Goal: Information Seeking & Learning: Compare options

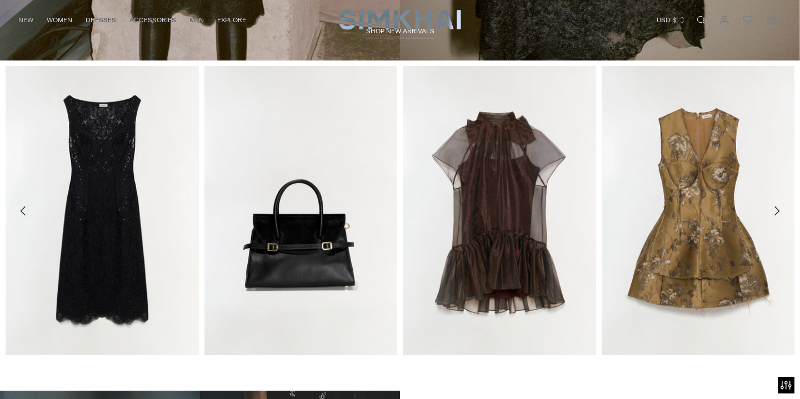
scroll to position [443, 0]
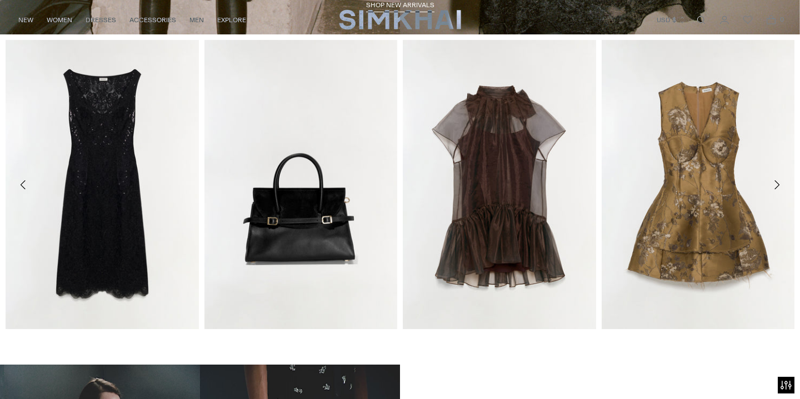
click at [783, 189] on button "Move to next carousel slide" at bounding box center [776, 185] width 24 height 24
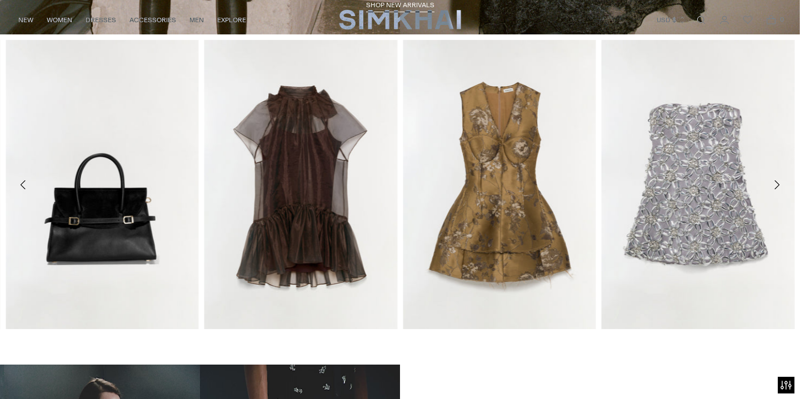
click at [775, 187] on icon "Move to next carousel slide" at bounding box center [776, 184] width 13 height 13
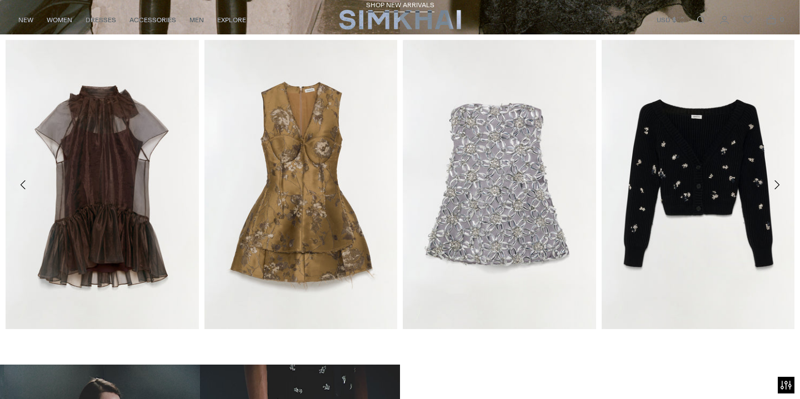
click at [775, 187] on icon "Move to next carousel slide" at bounding box center [776, 184] width 13 height 13
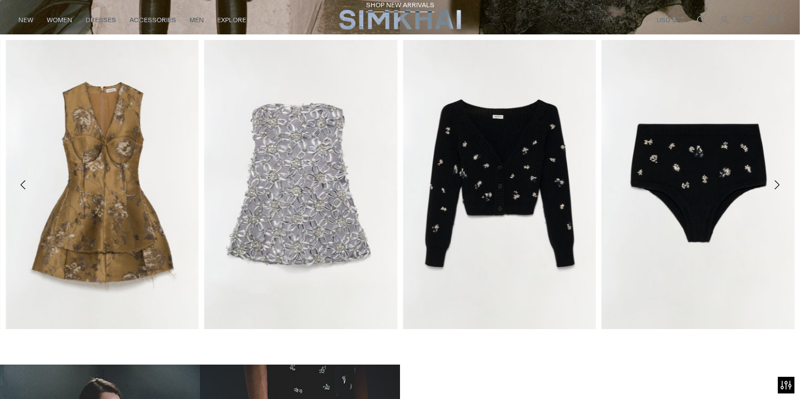
click at [775, 187] on icon "Move to next carousel slide" at bounding box center [776, 184] width 13 height 13
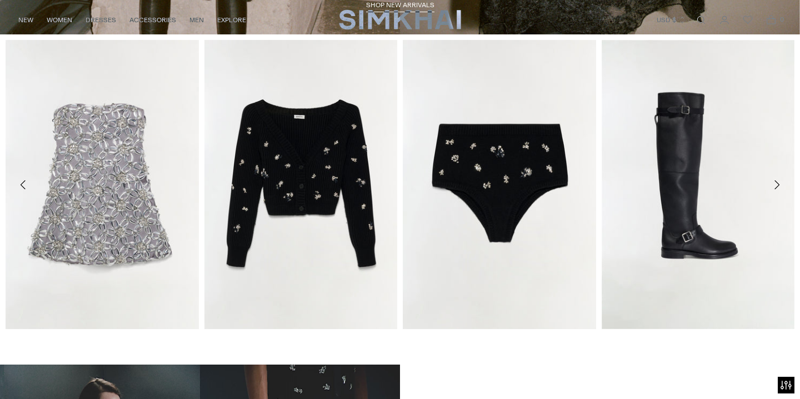
click at [775, 187] on icon "Move to next carousel slide" at bounding box center [776, 184] width 13 height 13
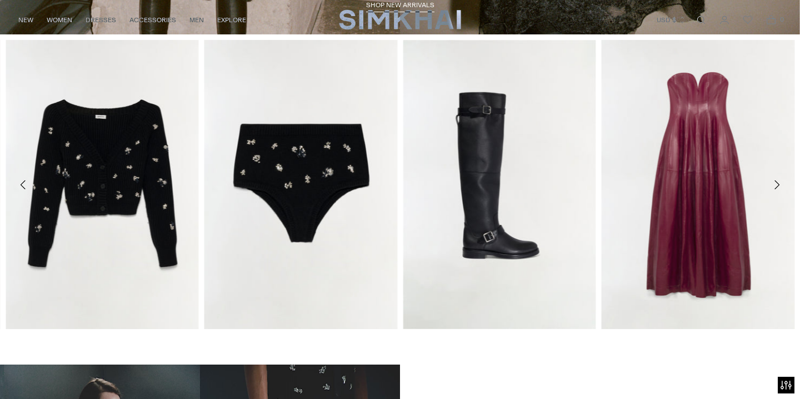
click at [782, 190] on icon "Move to next carousel slide" at bounding box center [776, 184] width 13 height 13
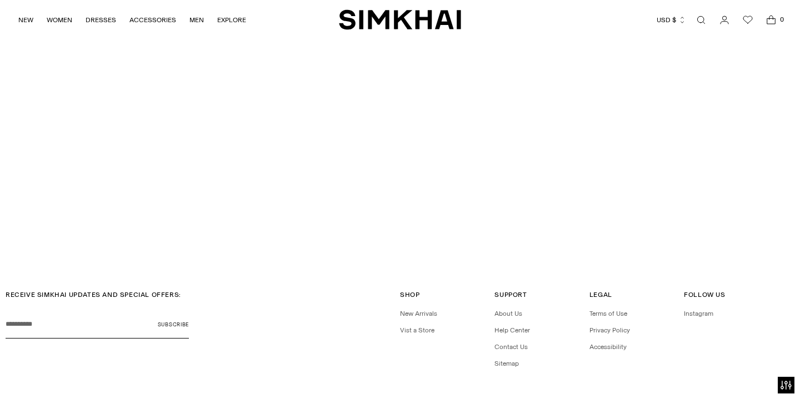
scroll to position [2954, 0]
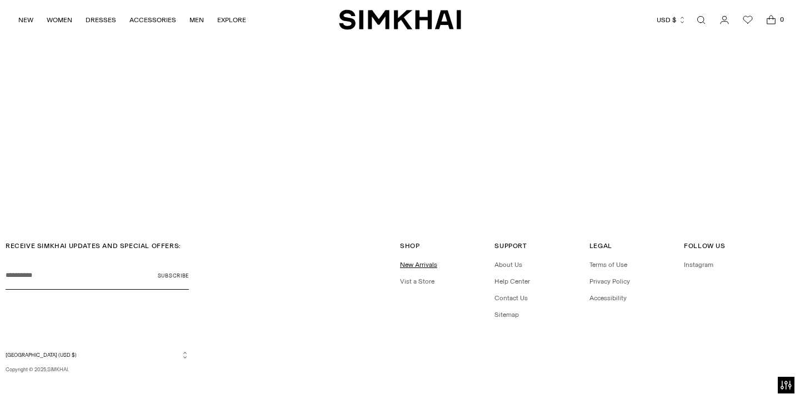
click at [400, 261] on link "New Arrivals" at bounding box center [418, 265] width 37 height 8
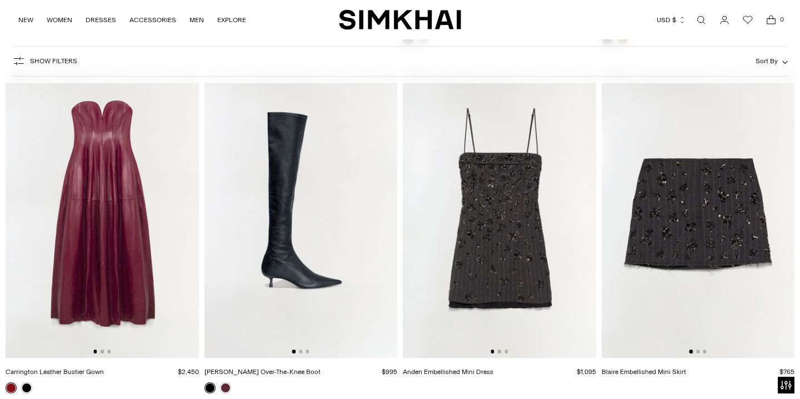
scroll to position [848, 0]
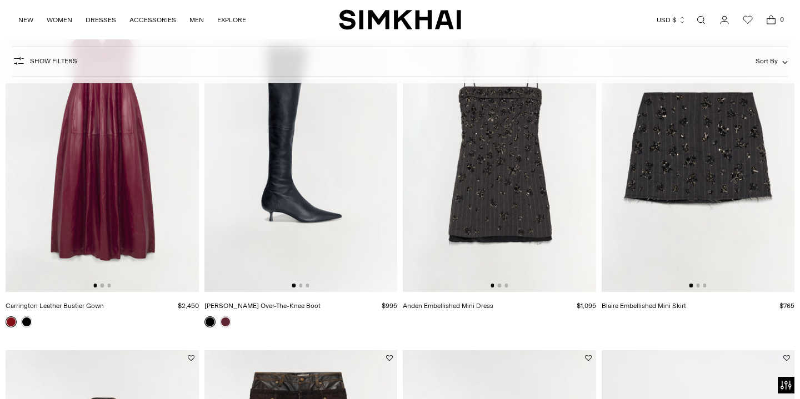
click at [521, 187] on img at bounding box center [499, 146] width 193 height 289
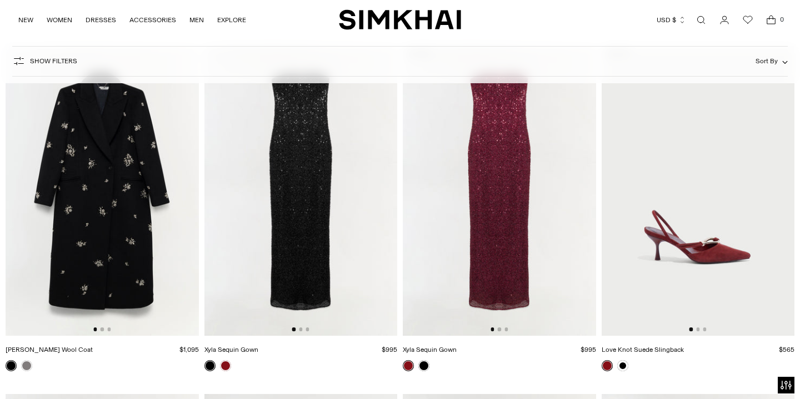
scroll to position [6396, 0]
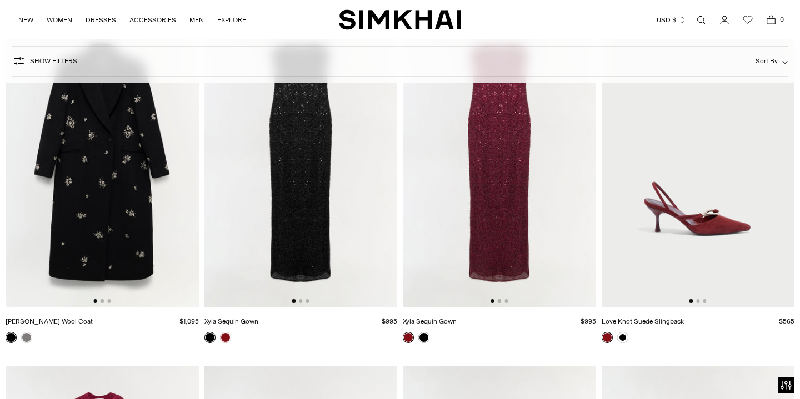
click at [305, 183] on img at bounding box center [300, 162] width 193 height 289
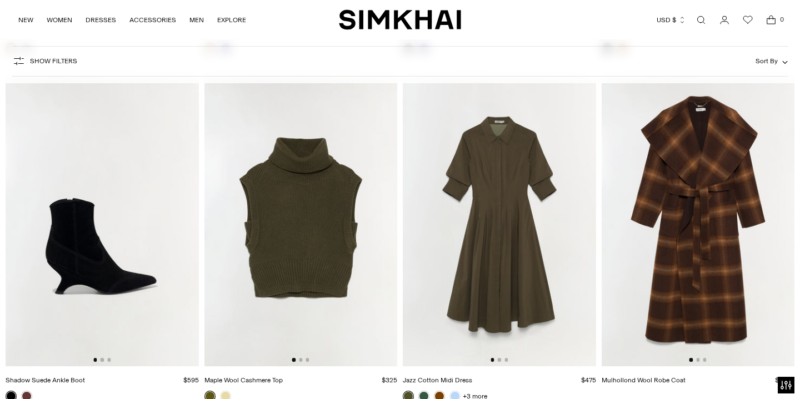
scroll to position [11894, 0]
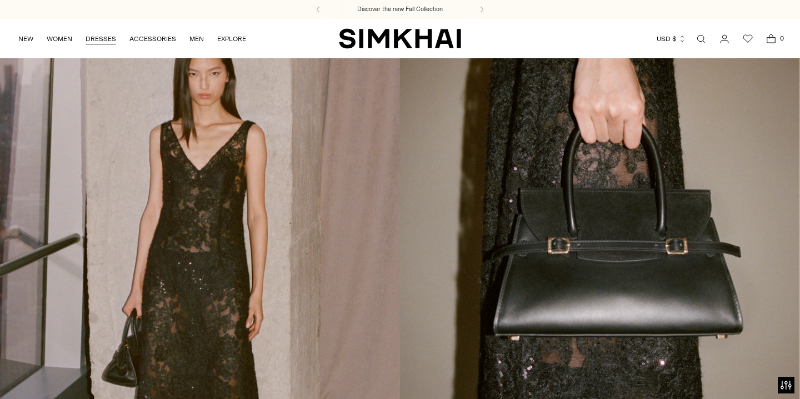
click at [109, 44] on link "DRESSES" at bounding box center [101, 39] width 31 height 24
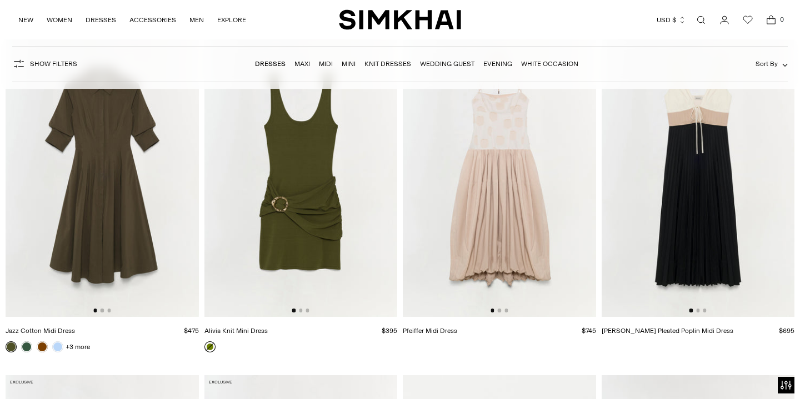
scroll to position [13339, 0]
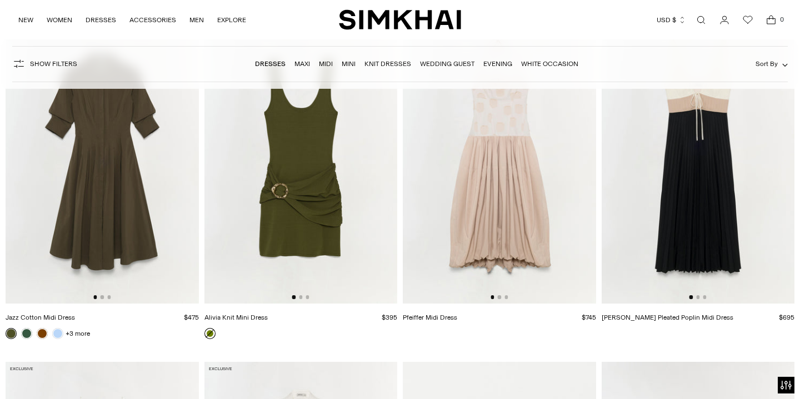
click at [495, 237] on img at bounding box center [499, 158] width 193 height 289
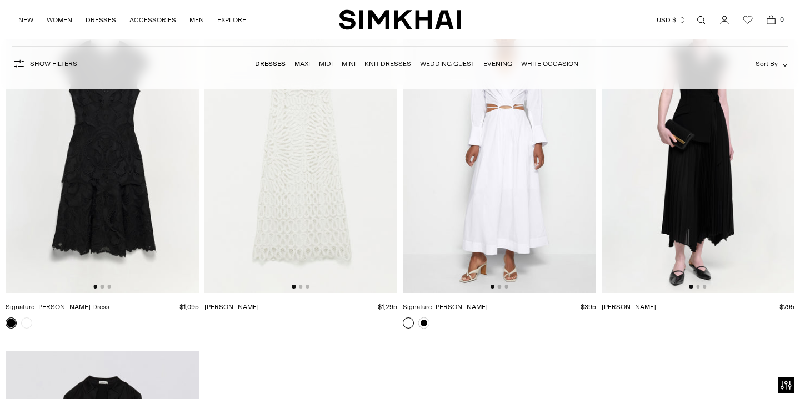
scroll to position [15032, 0]
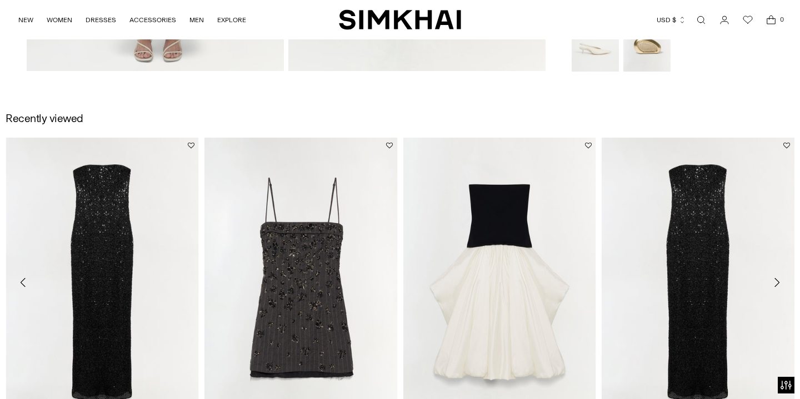
scroll to position [1237, 0]
